Goal: Task Accomplishment & Management: Use online tool/utility

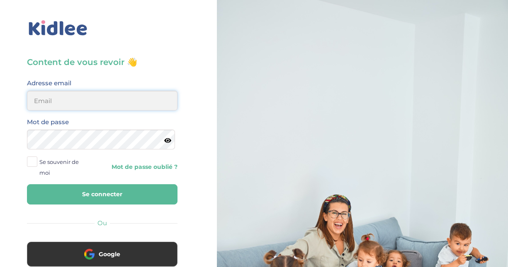
type input "adjoba.hoimian@gmail.com"
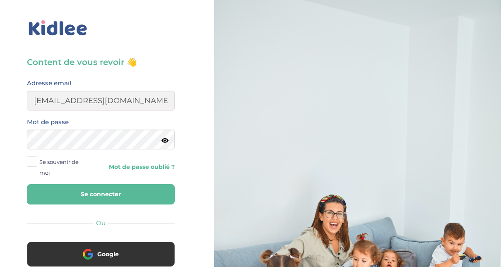
click at [111, 196] on button "Se connecter" at bounding box center [101, 194] width 148 height 20
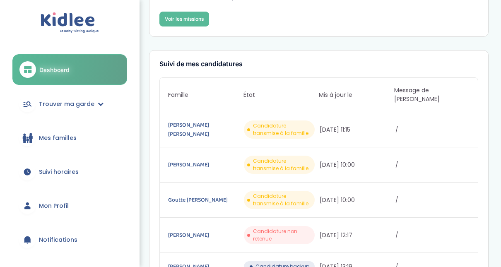
scroll to position [53, 0]
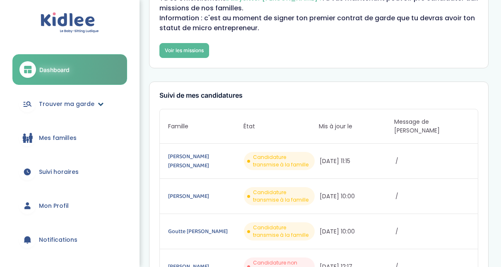
click at [95, 108] on link "Trouver ma garde" at bounding box center [69, 104] width 115 height 30
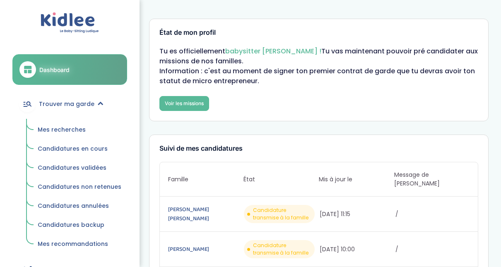
click at [66, 131] on span "Mes recherches" at bounding box center [62, 130] width 48 height 8
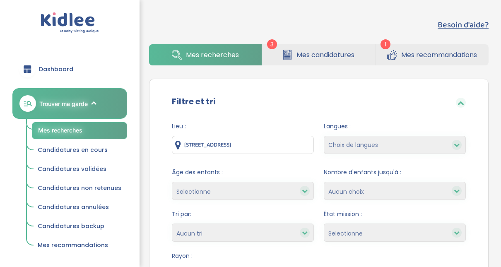
click at [417, 57] on span "Mes recommandations" at bounding box center [440, 55] width 76 height 10
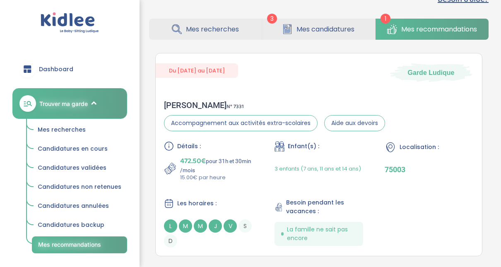
scroll to position [26, 0]
click at [186, 102] on div "DAVID F . N° 7331" at bounding box center [274, 105] width 221 height 10
click at [324, 30] on span "Mes candidatures" at bounding box center [326, 29] width 58 height 10
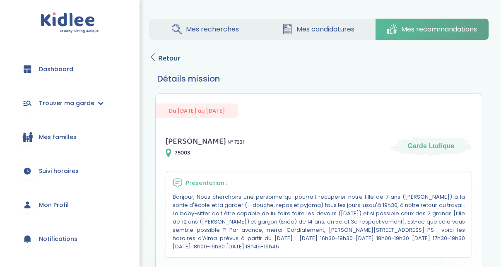
click at [155, 55] on icon at bounding box center [152, 56] width 7 height 7
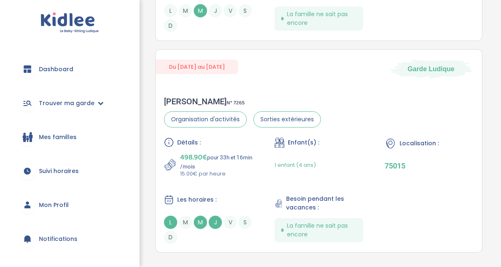
scroll to position [604, 0]
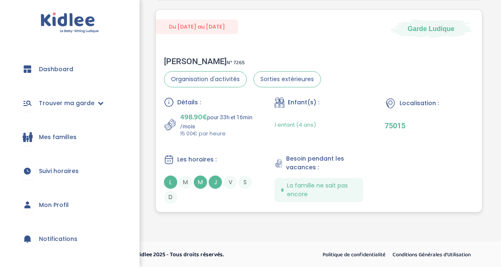
click at [194, 61] on div "Clémence L . N° 7265" at bounding box center [242, 61] width 157 height 10
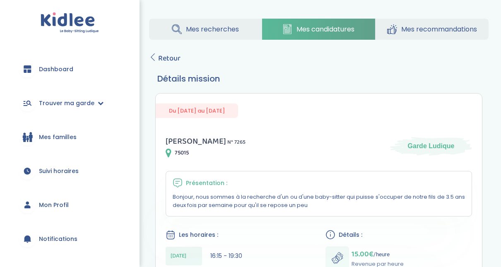
click at [181, 36] on link "Mes recherches" at bounding box center [205, 29] width 113 height 21
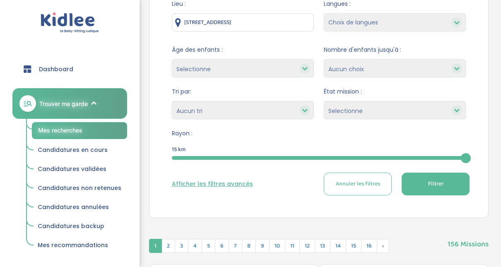
scroll to position [83, 0]
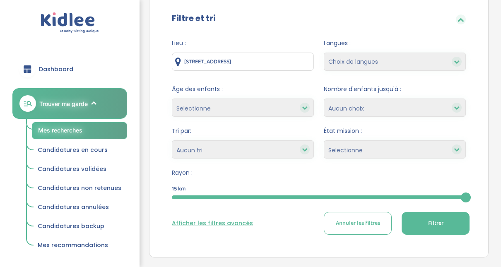
click at [236, 198] on div at bounding box center [319, 198] width 294 height 4
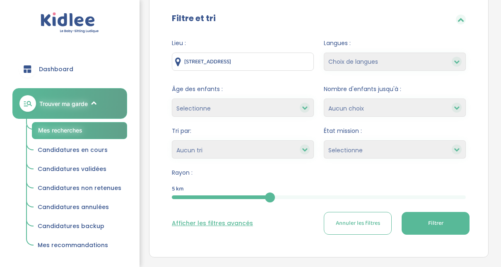
click at [448, 224] on button "Filtrer" at bounding box center [436, 223] width 68 height 23
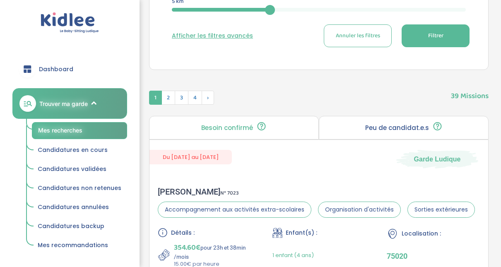
scroll to position [194, 0]
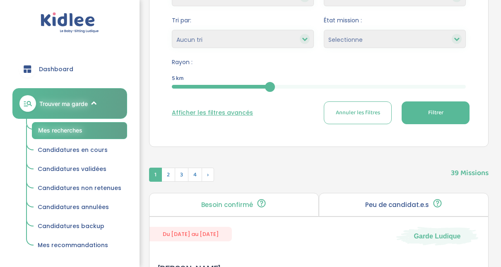
click at [232, 34] on select "Heures par semaine (croissant) Heures par semaine (décroissant) Date de démarra…" at bounding box center [243, 39] width 142 height 18
select select "updated_at_desc"
click at [172, 30] on select "Heures par semaine (croissant) Heures par semaine (décroissant) Date de démarra…" at bounding box center [243, 39] width 142 height 18
click at [445, 37] on select "Selectionne Nouvelle Mission Peu de candidat.e.s Déjà plusieurs candidat.e.s Pr…" at bounding box center [395, 39] width 142 height 18
select select "Nouvelle Mission"
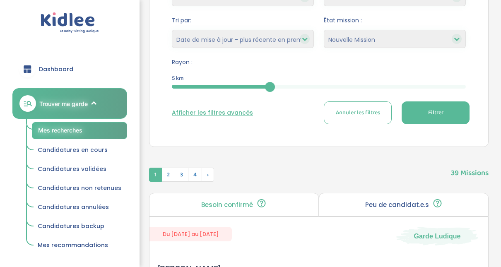
click at [324, 30] on select "Selectionne Nouvelle Mission Peu de candidat.e.s Déjà plusieurs candidat.e.s Pr…" at bounding box center [395, 39] width 142 height 18
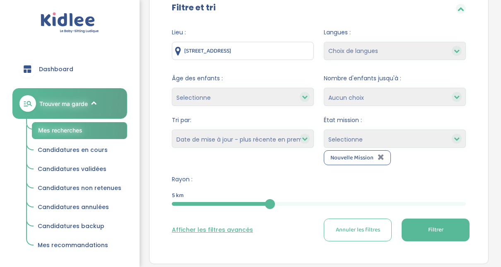
scroll to position [100, 0]
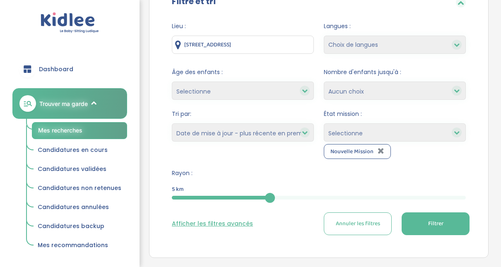
click at [436, 139] on select "Selectionne Nouvelle Mission Peu de candidat.e.s Déjà plusieurs candidat.e.s Pr…" at bounding box center [395, 132] width 142 height 18
select select "Peu de candidat.e.s"
click at [324, 123] on select "Selectionne Nouvelle Mission Peu de candidat.e.s Déjà plusieurs candidat.e.s Pr…" at bounding box center [395, 132] width 142 height 18
select select
click at [277, 93] on select "Selectionne moins de 3 ans entre 3 et 6 ans plus de 6 ans" at bounding box center [243, 91] width 142 height 18
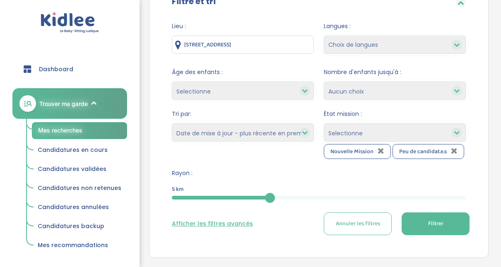
click at [277, 93] on select "Selectionne moins de 3 ans entre 3 et 6 ans plus de 6 ans" at bounding box center [243, 91] width 142 height 18
click at [383, 38] on select "Choix de langues Allemand Anglais Arabe Espagnol Grec Italien Russe Français Co…" at bounding box center [395, 45] width 142 height 18
click at [436, 87] on select "1 2 3 4 Aucun choix" at bounding box center [395, 91] width 142 height 18
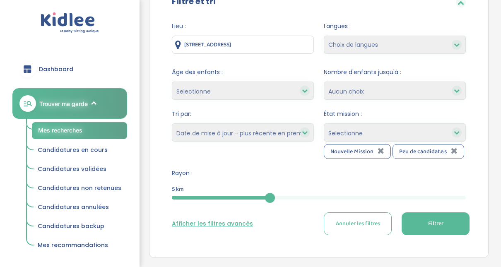
click at [447, 225] on button "Filtrer" at bounding box center [436, 224] width 68 height 23
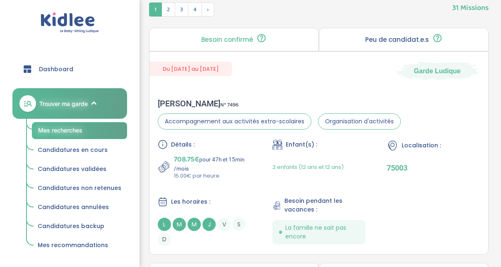
scroll to position [393, 0]
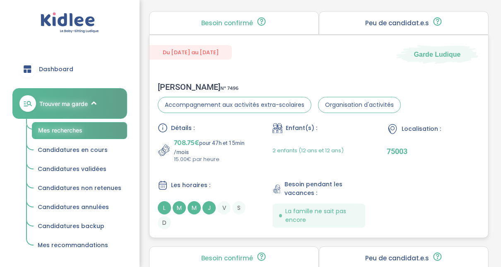
click at [182, 88] on div "Nathalie G . N° 7496" at bounding box center [279, 87] width 243 height 10
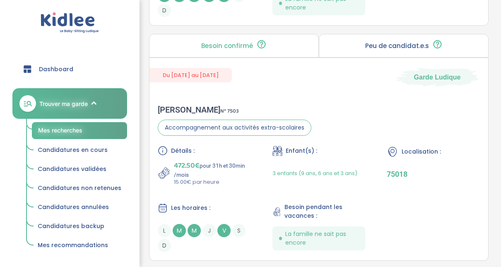
scroll to position [1587, 0]
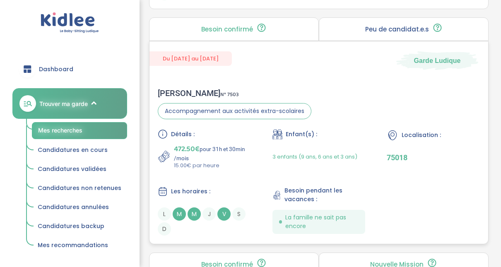
click at [201, 144] on p "472.50€ pour 31h et 30min /mois" at bounding box center [212, 152] width 77 height 18
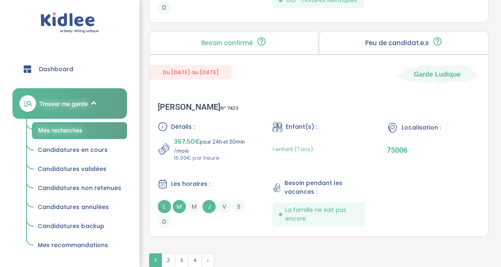
scroll to position [2515, 0]
click at [188, 136] on span "367.50€" at bounding box center [187, 141] width 26 height 12
click at [209, 253] on span "›" at bounding box center [208, 260] width 12 height 14
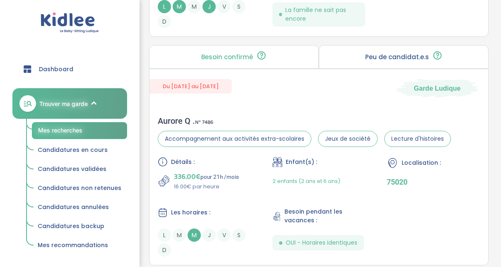
scroll to position [1029, 0]
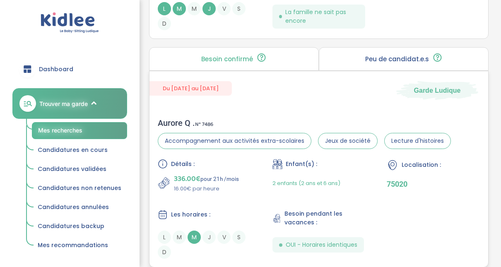
click at [174, 120] on div "Aurore Q . N° 7486" at bounding box center [304, 123] width 293 height 10
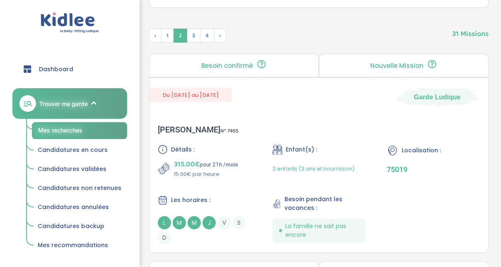
scroll to position [349, 0]
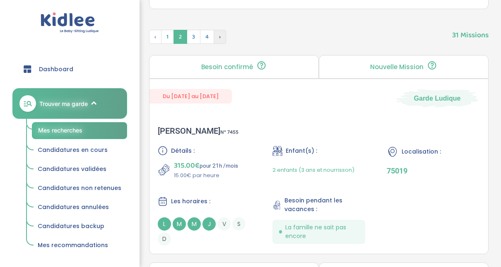
click at [219, 41] on span "›" at bounding box center [220, 37] width 12 height 14
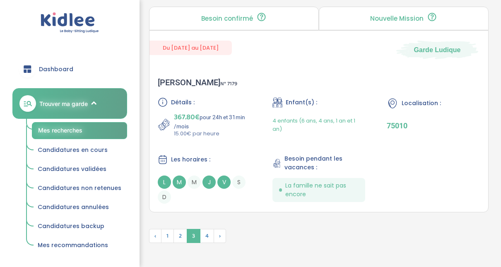
scroll to position [2524, 0]
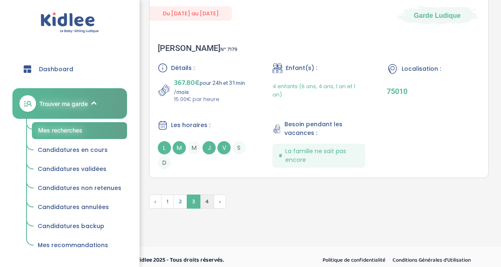
click at [205, 198] on span "4" at bounding box center [207, 202] width 14 height 14
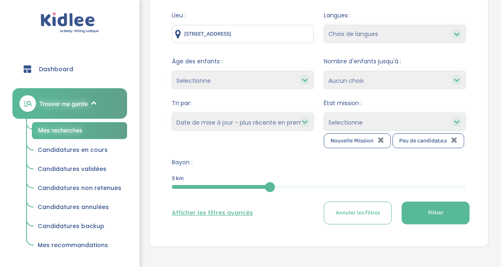
scroll to position [110, 0]
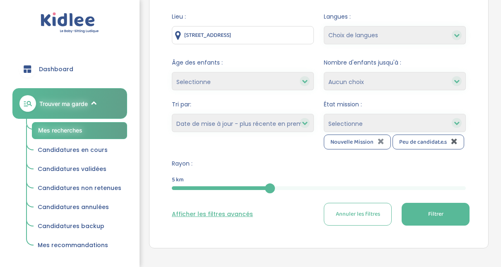
click at [452, 141] on icon at bounding box center [454, 141] width 7 height 8
click at [463, 188] on div "5" at bounding box center [319, 188] width 294 height 4
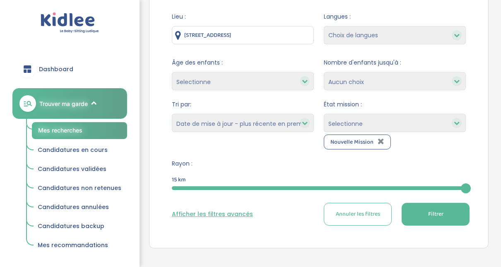
click at [455, 214] on button "Filtrer" at bounding box center [436, 214] width 68 height 23
click at [454, 215] on button "Filtrer" at bounding box center [436, 214] width 68 height 23
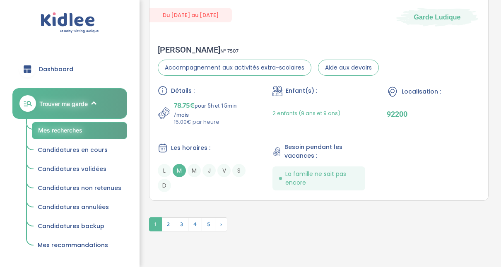
scroll to position [2561, 0]
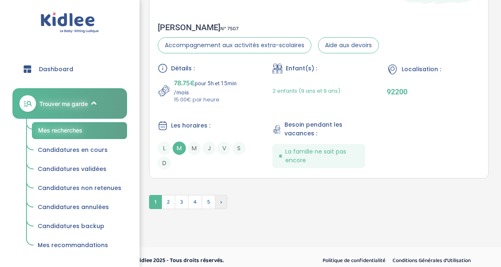
click at [223, 195] on span "›" at bounding box center [221, 202] width 12 height 14
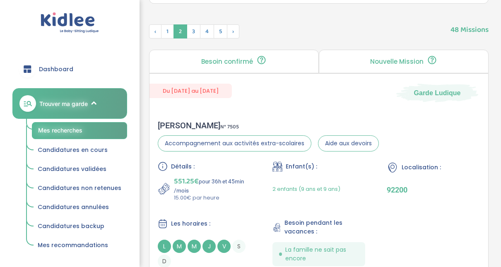
scroll to position [371, 0]
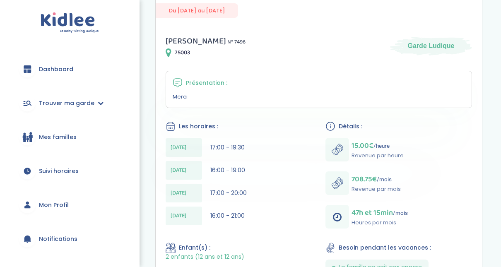
scroll to position [33, 0]
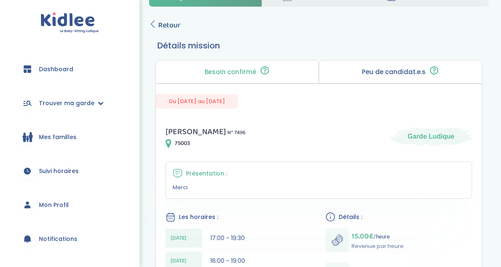
click at [158, 22] on span "Retour" at bounding box center [169, 25] width 22 height 12
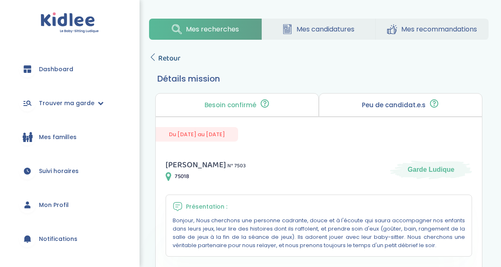
click at [154, 58] on icon at bounding box center [152, 56] width 7 height 7
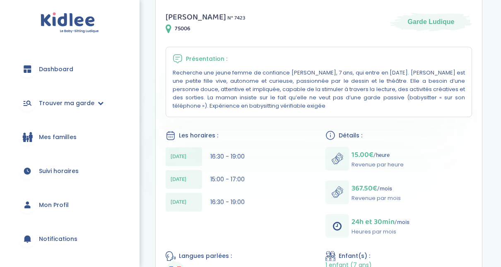
scroll to position [149, 0]
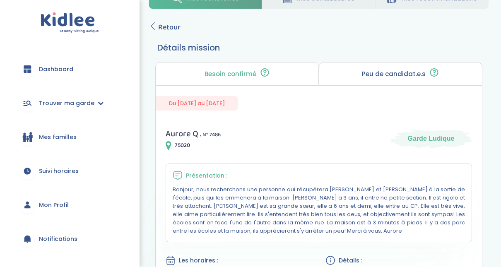
scroll to position [22, 0]
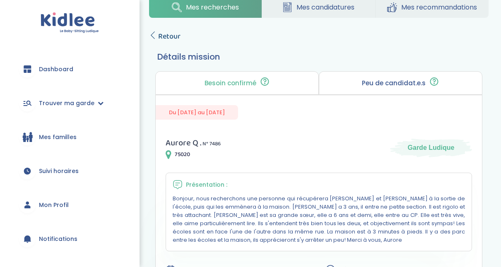
click at [161, 37] on span "Retour" at bounding box center [169, 37] width 22 height 12
